Goal: Transaction & Acquisition: Purchase product/service

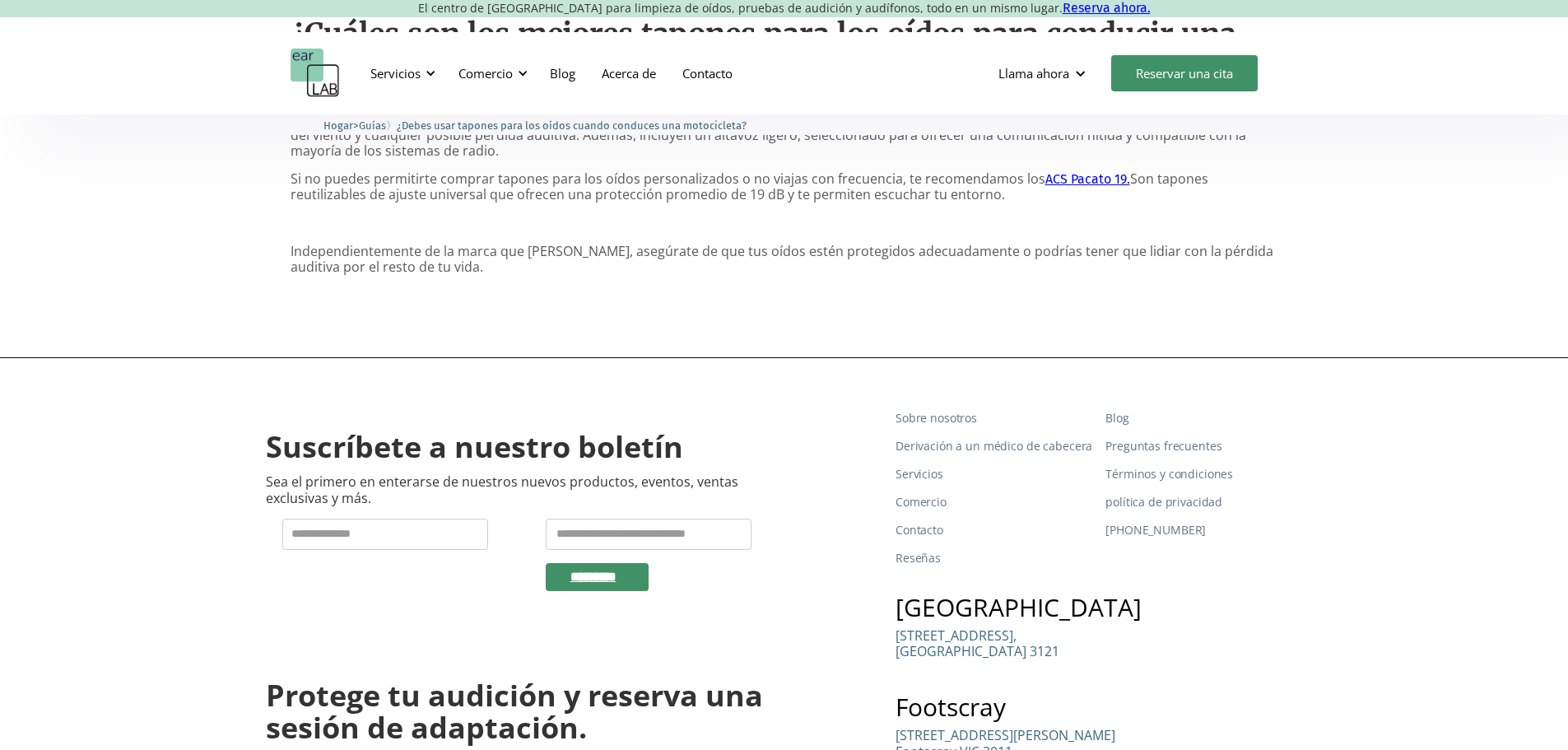
scroll to position [1482, 0]
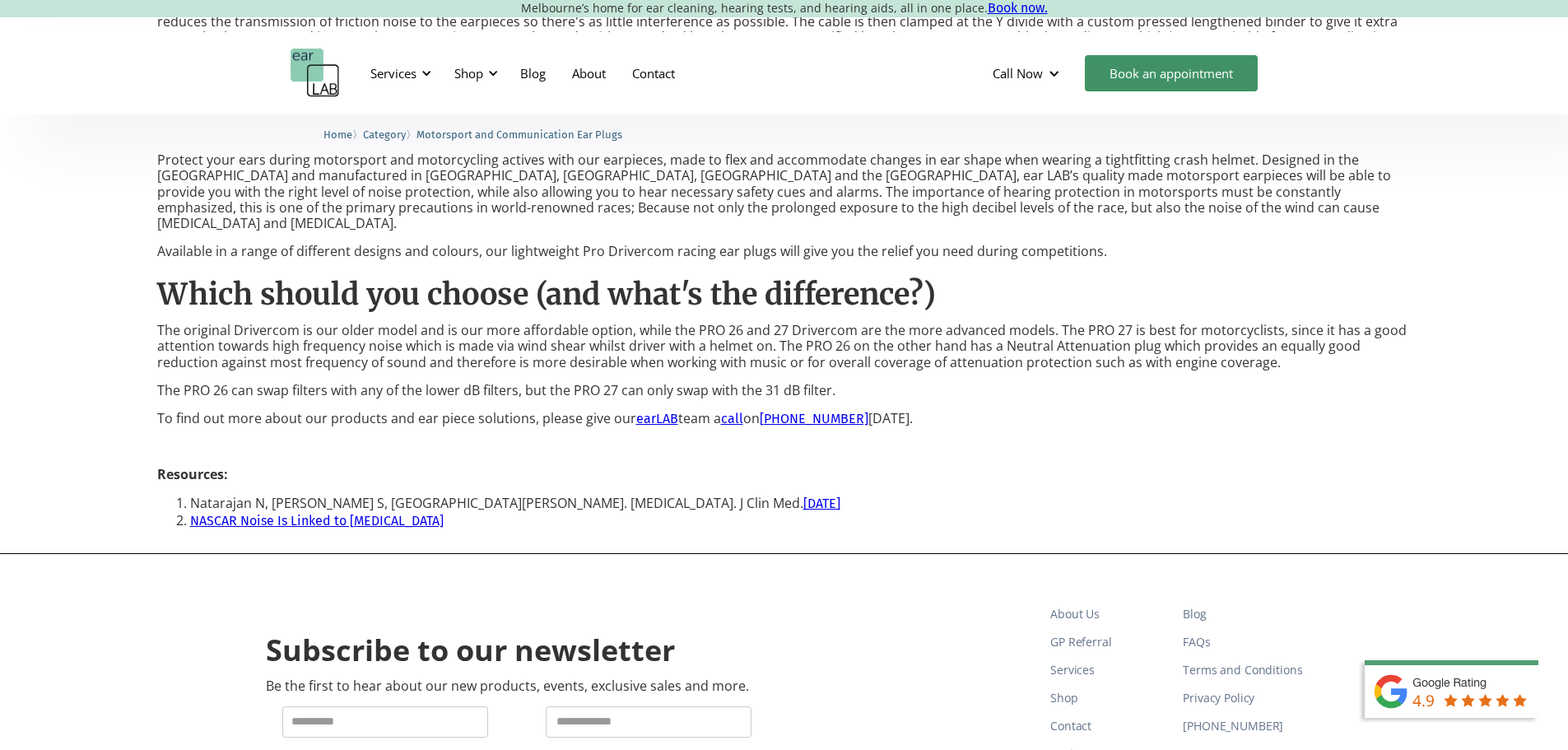
scroll to position [1153, 0]
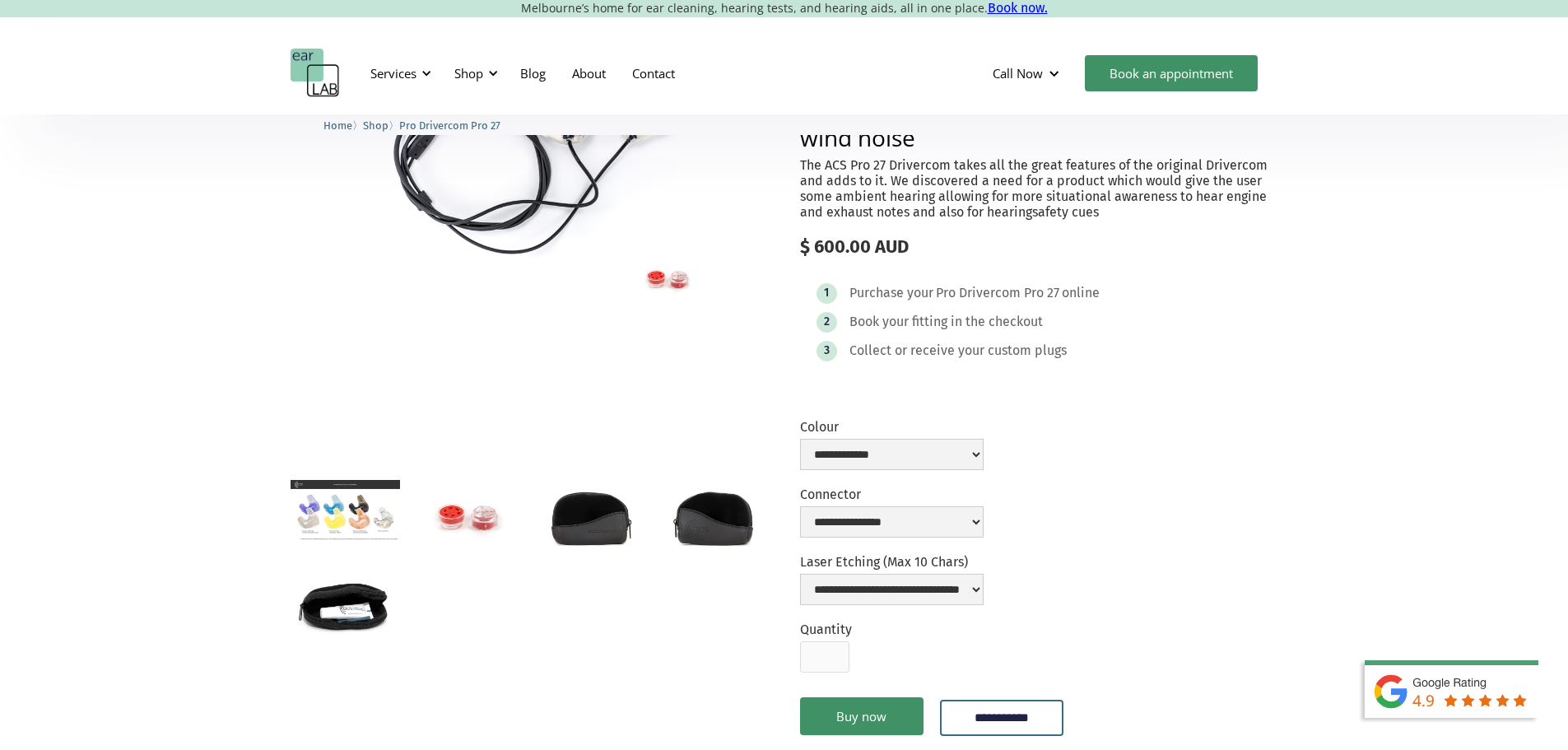
scroll to position [164, 0]
click at [983, 469] on select "**********" at bounding box center [892, 454] width 184 height 31
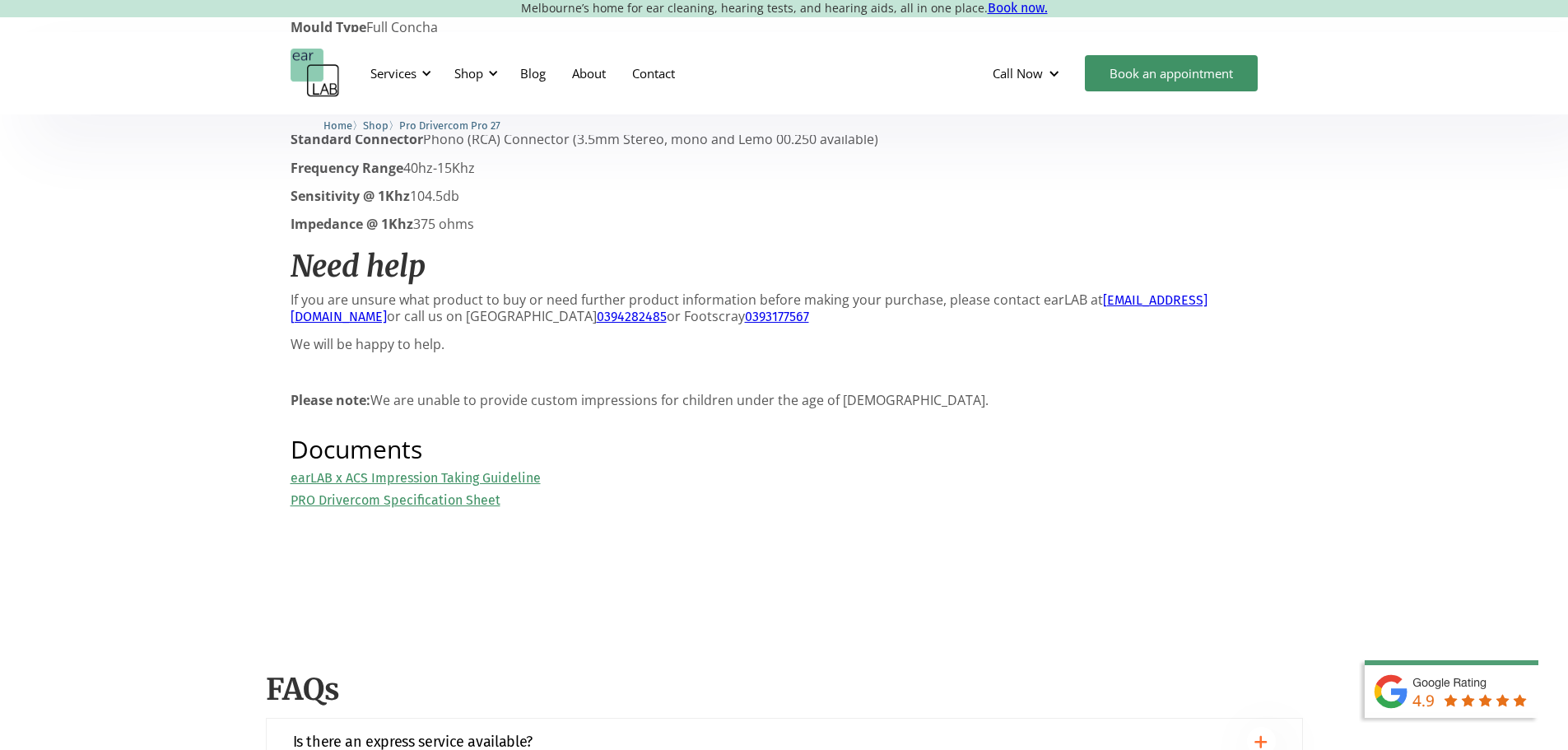
scroll to position [1811, 0]
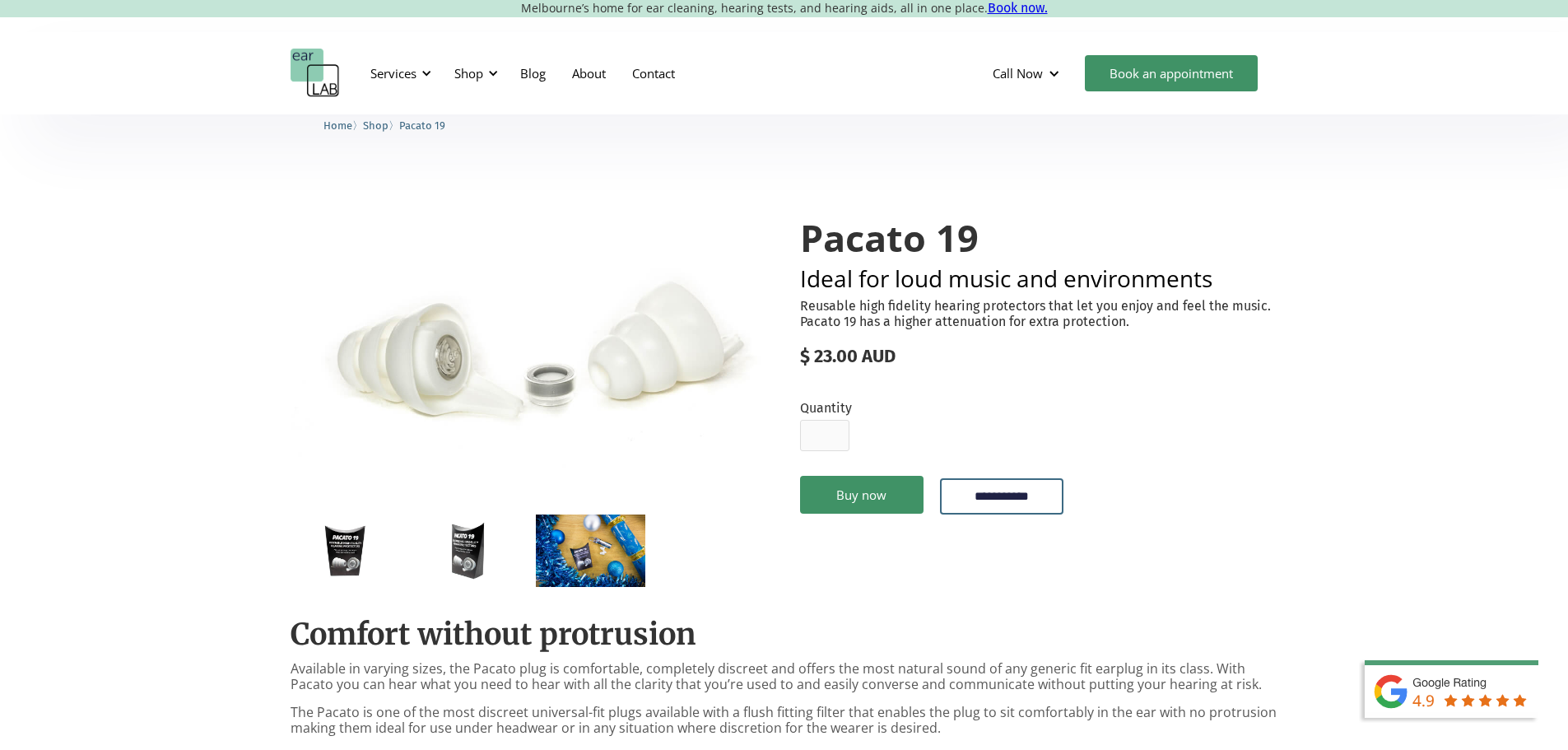
drag, startPoint x: 1324, startPoint y: 1, endPoint x: 1391, endPoint y: 287, distance: 293.7
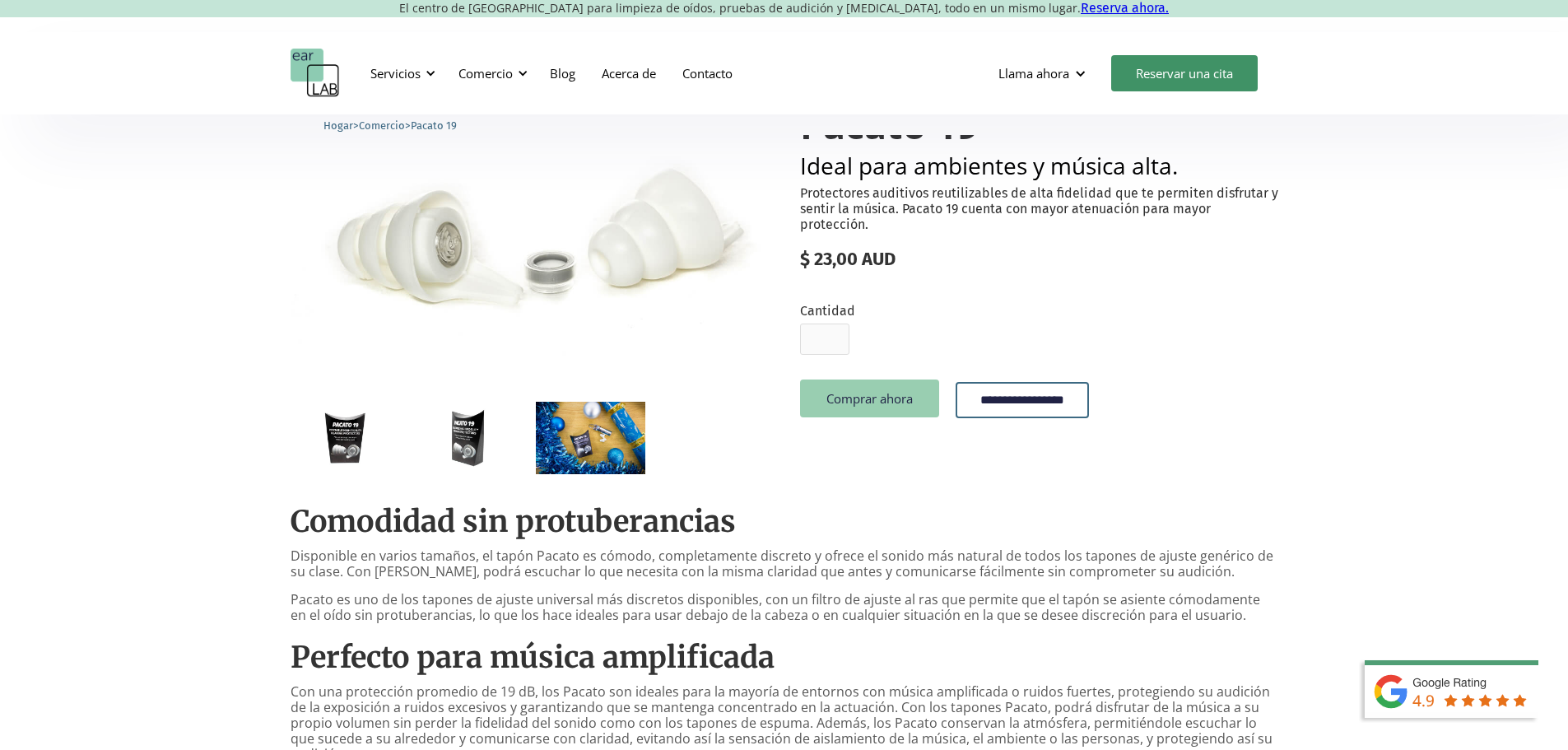
scroll to position [82, 0]
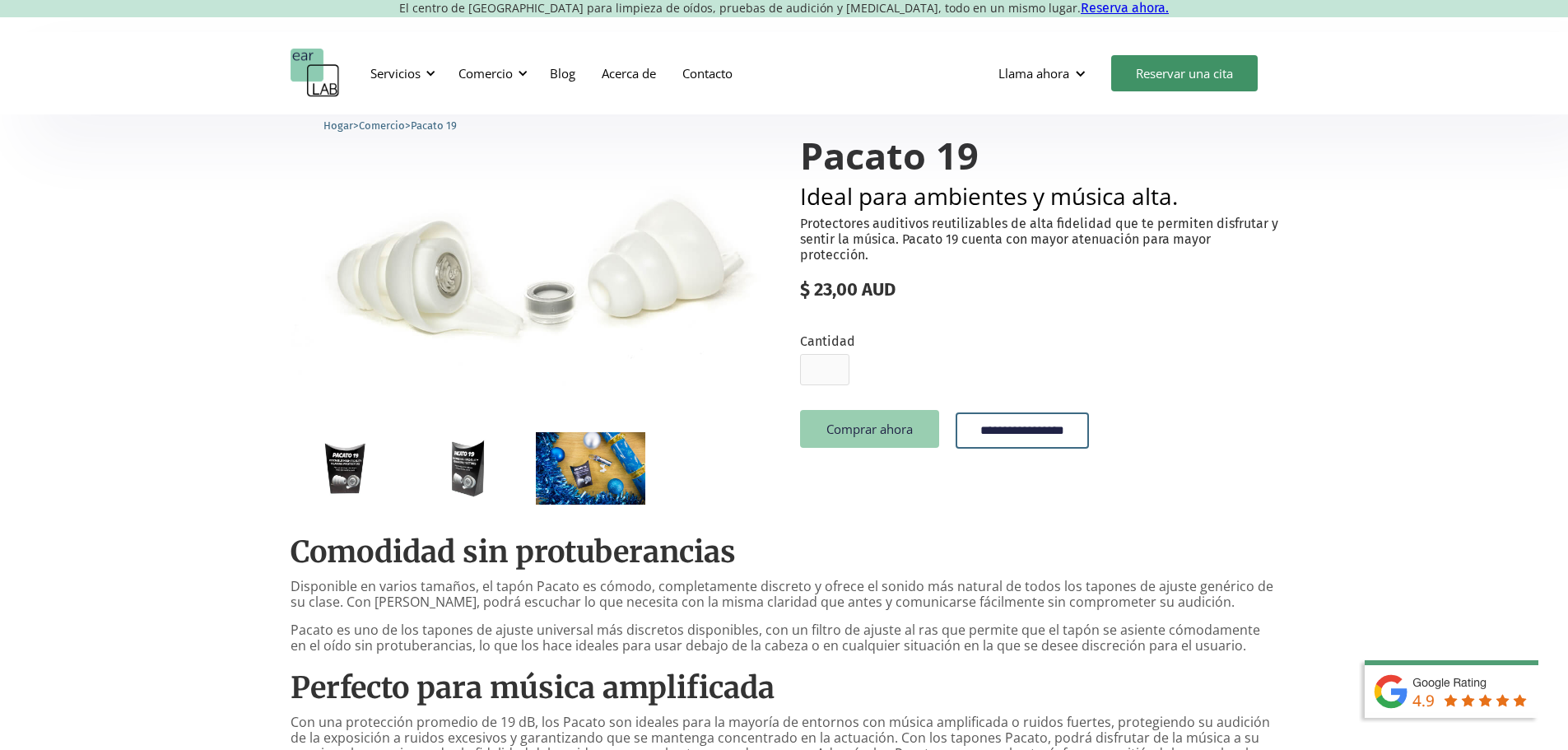
click at [860, 437] on font "Comprar ahora" at bounding box center [869, 428] width 86 height 17
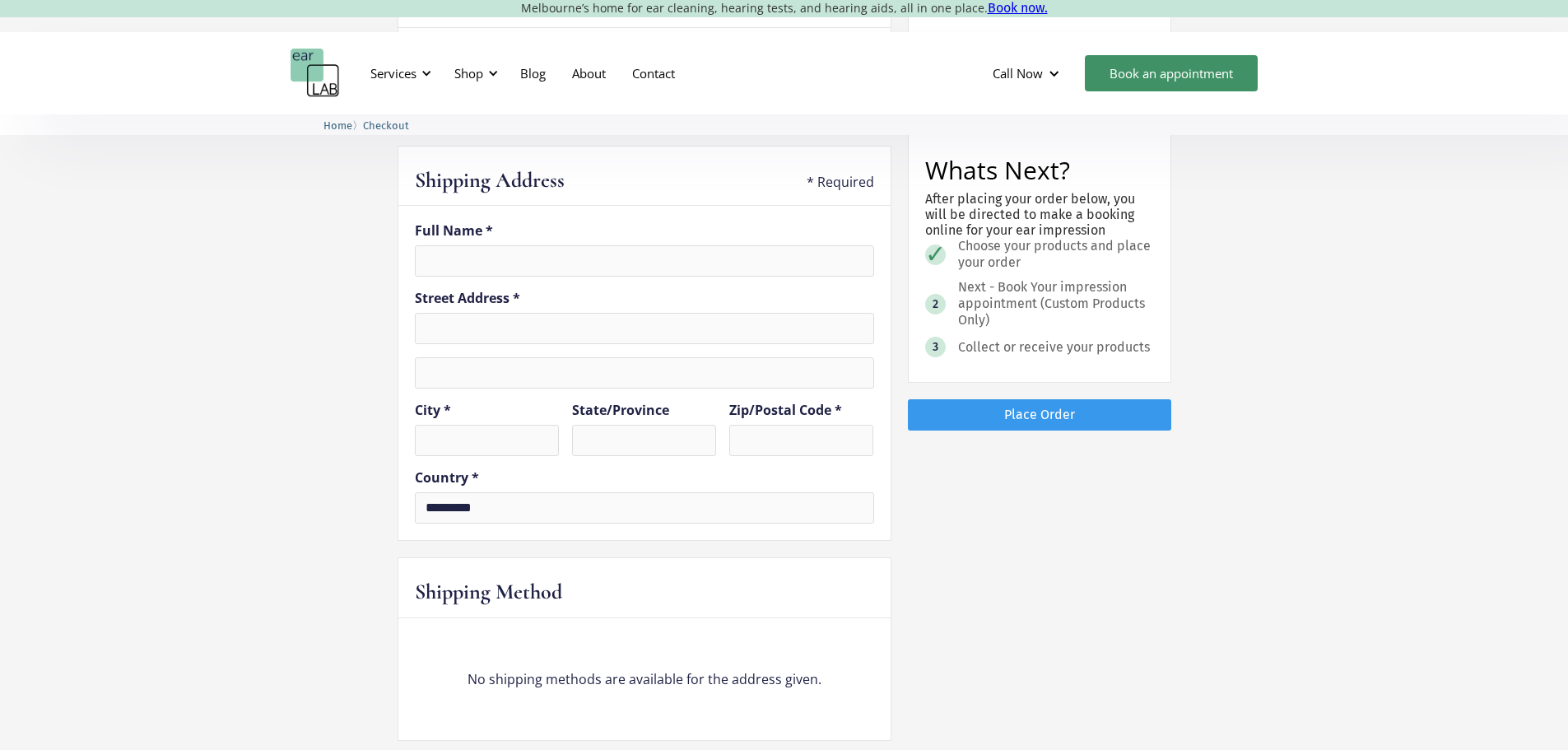
scroll to position [576, 0]
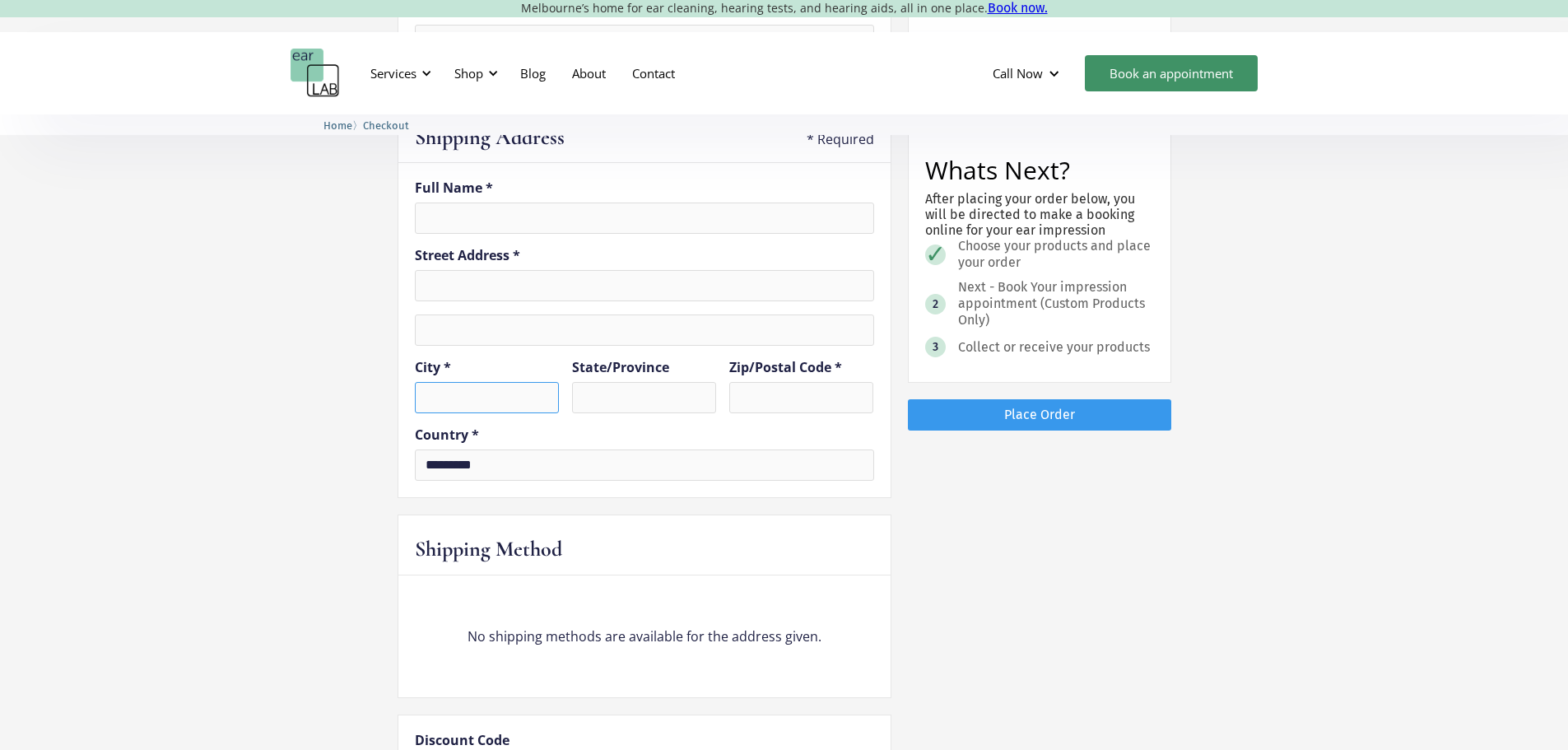
click at [525, 404] on input "text" at bounding box center [486, 398] width 144 height 31
click at [460, 472] on select "*********" at bounding box center [644, 465] width 459 height 31
